Goal: Task Accomplishment & Management: Complete application form

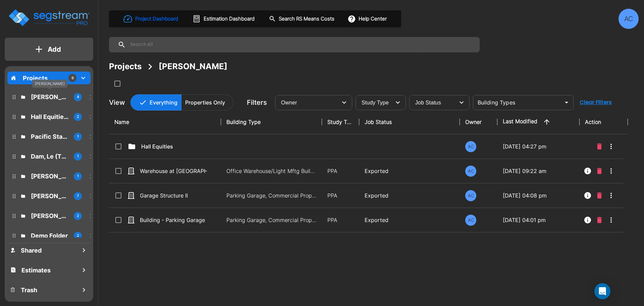
click at [50, 98] on p "[PERSON_NAME]" at bounding box center [50, 96] width 38 height 9
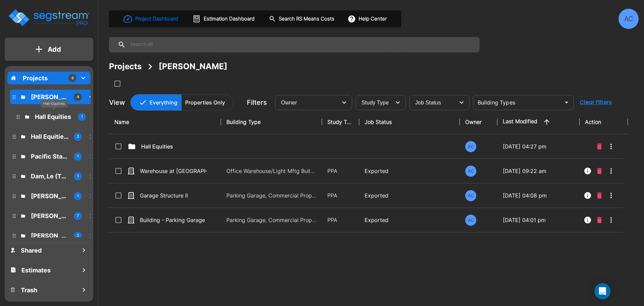
click at [48, 117] on p "Hall Equities" at bounding box center [54, 116] width 38 height 9
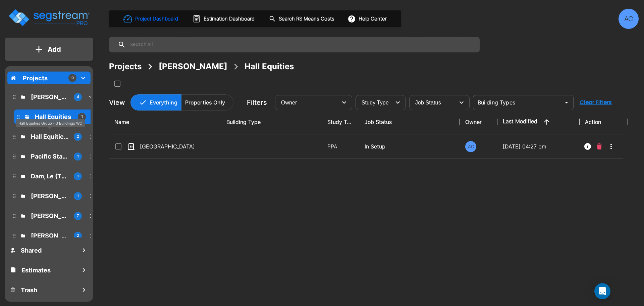
click at [44, 136] on p "Hall Equities Group - 3 Buildings WC" at bounding box center [50, 136] width 38 height 9
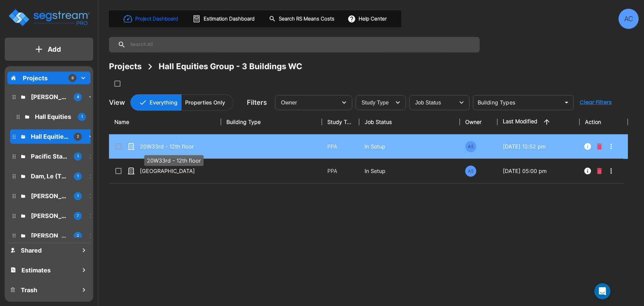
click at [173, 148] on p "20W33rd - 12th floor" at bounding box center [173, 146] width 67 height 8
checkbox input "true"
click at [173, 148] on p "20W33rd - 12th floor" at bounding box center [173, 146] width 67 height 8
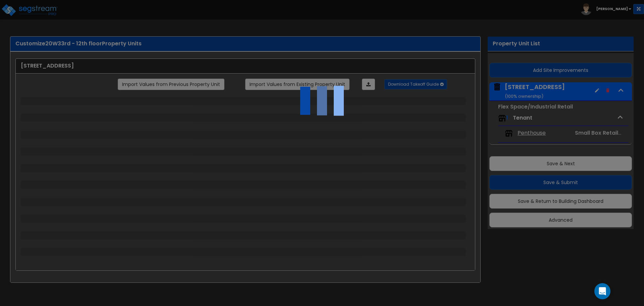
select select "4"
select select "2"
select select "5"
select select "2"
select select "12"
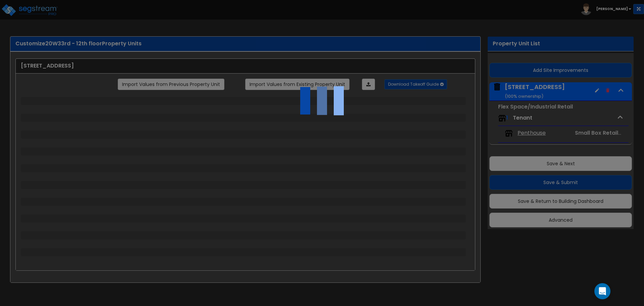
select select "2"
select select "3"
select select "1"
select select "2"
select select "4"
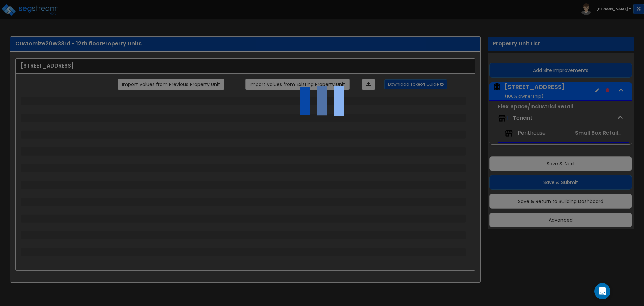
select select "2"
select select "1"
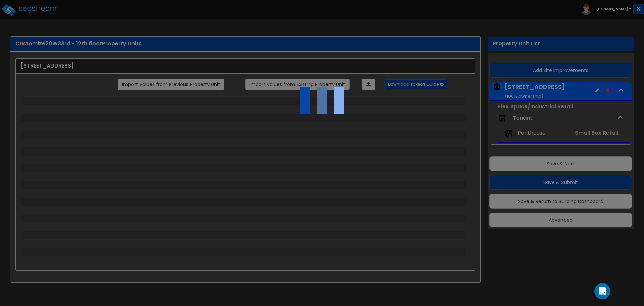
select select "2"
select select "1"
select select "2"
select select "1"
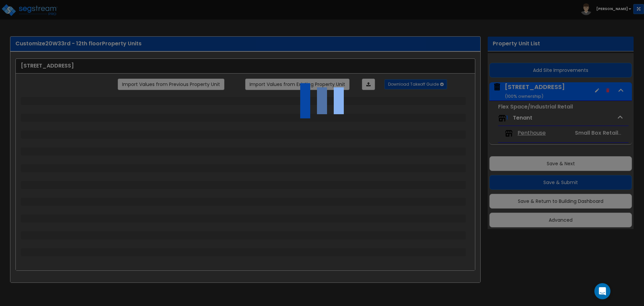
select select "1"
select select "2"
select select "1"
select select "2"
select select "1"
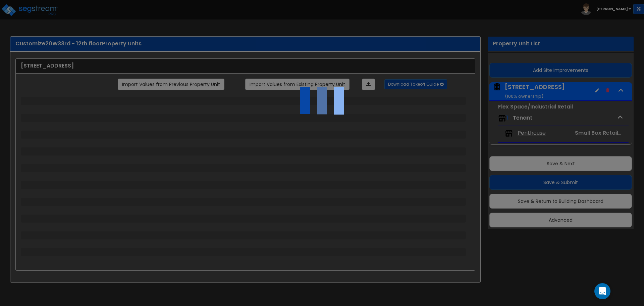
select select "8"
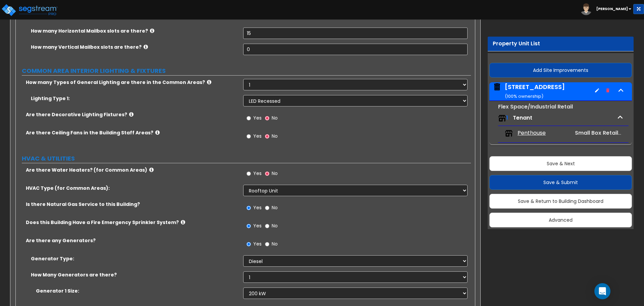
scroll to position [1525, 0]
